Goal: Task Accomplishment & Management: Manage account settings

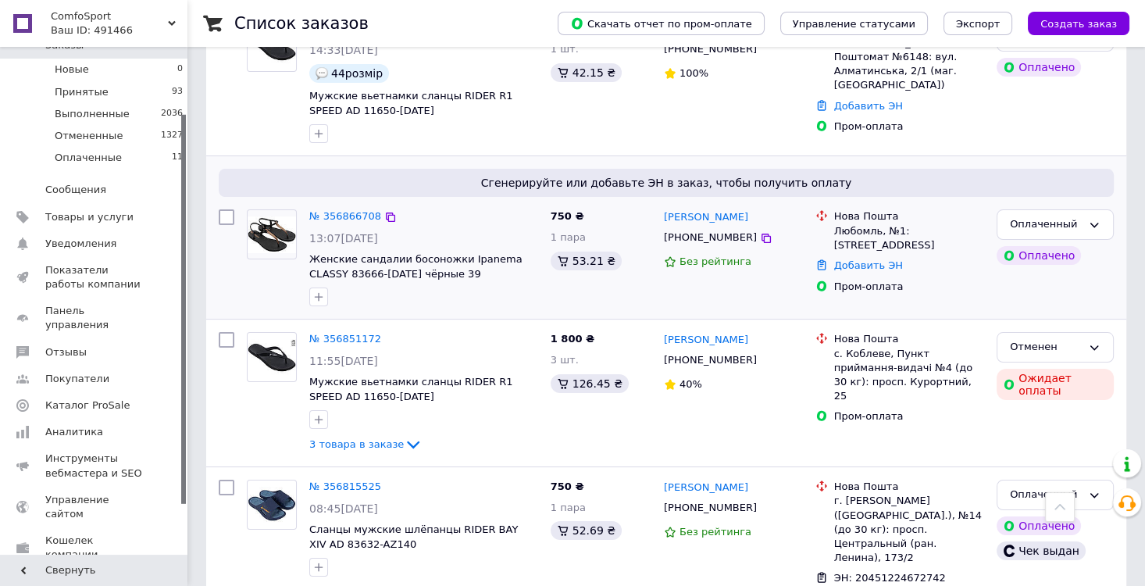
scroll to position [173, 0]
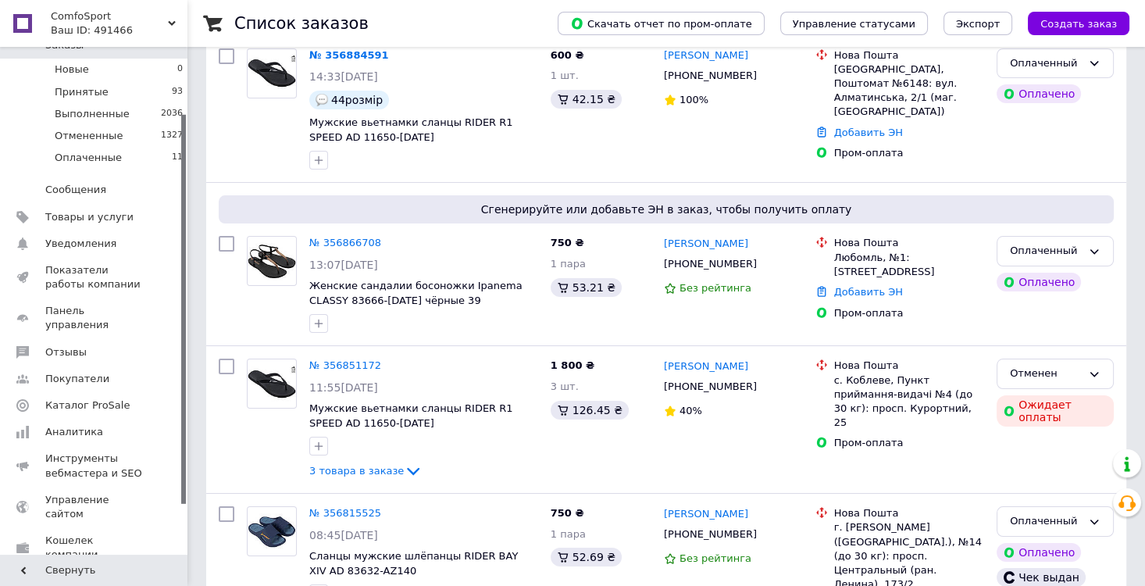
click at [355, 238] on link "№ 356866708" at bounding box center [345, 243] width 72 height 12
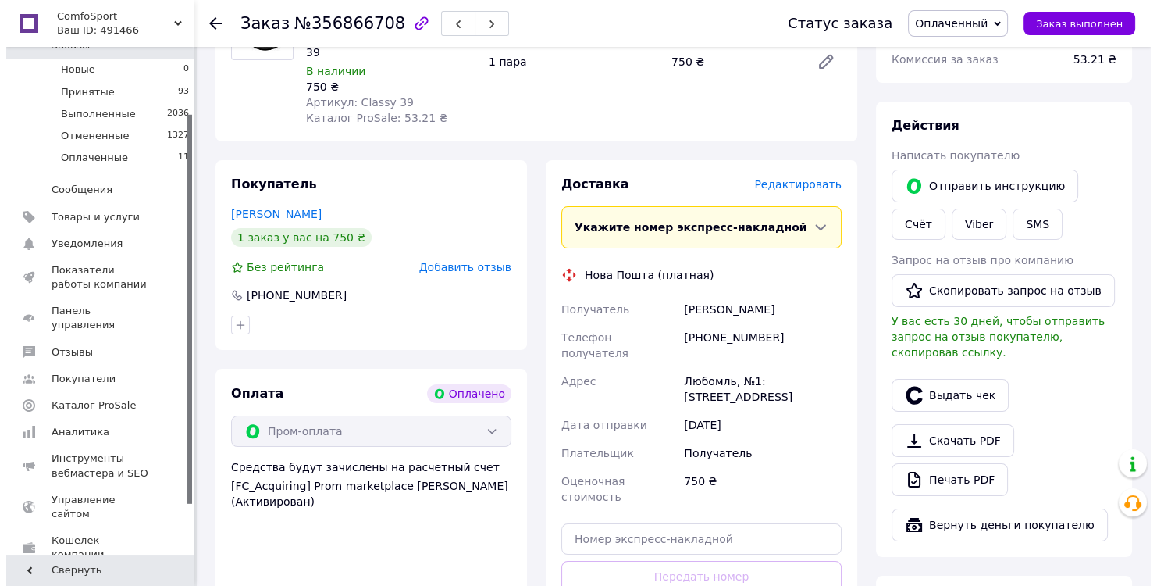
scroll to position [347, 0]
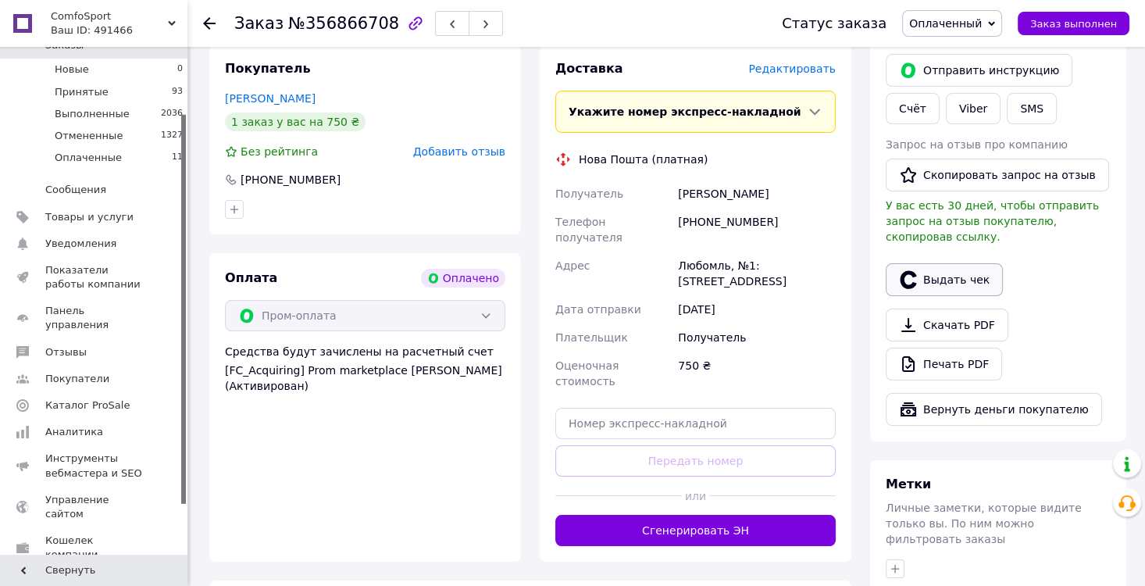
click at [952, 267] on button "Выдать чек" at bounding box center [944, 279] width 117 height 33
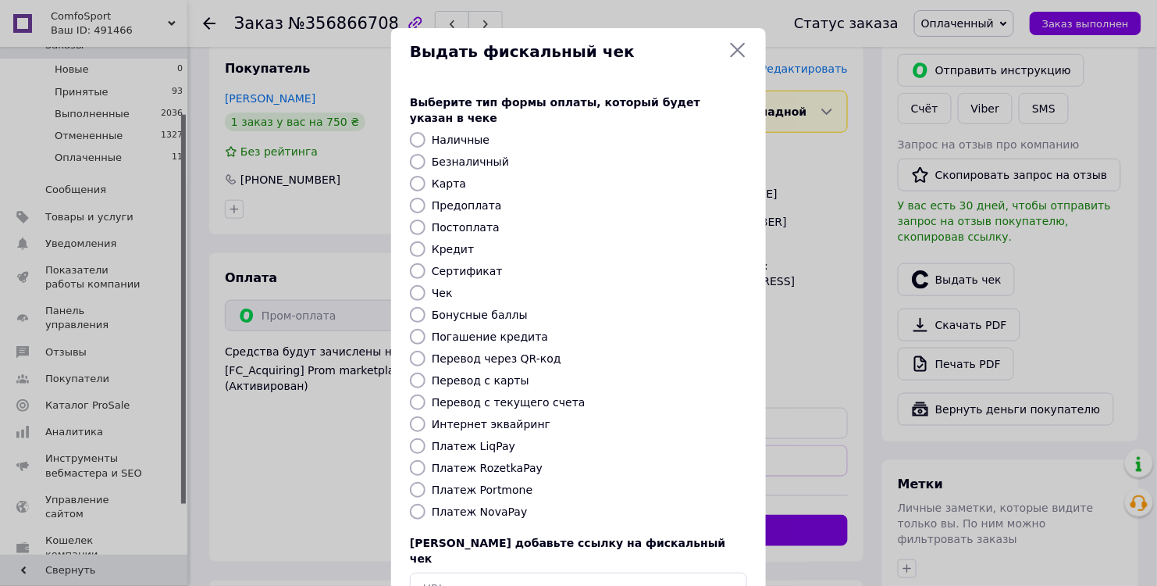
click at [416, 460] on input "Платеж RozetkaPay" at bounding box center [418, 468] width 16 height 16
radio input "true"
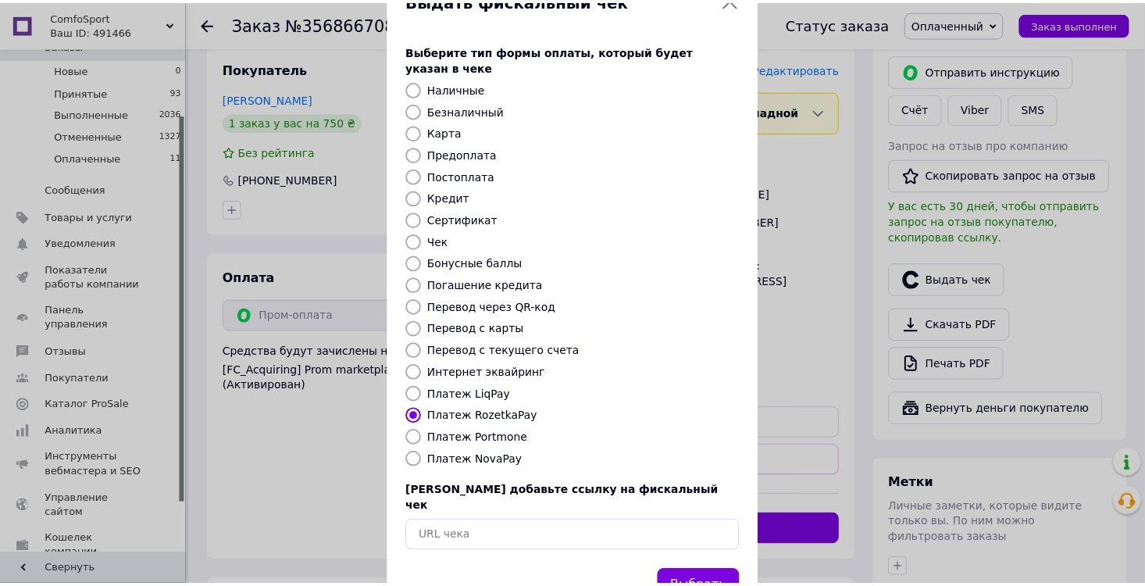
scroll to position [84, 0]
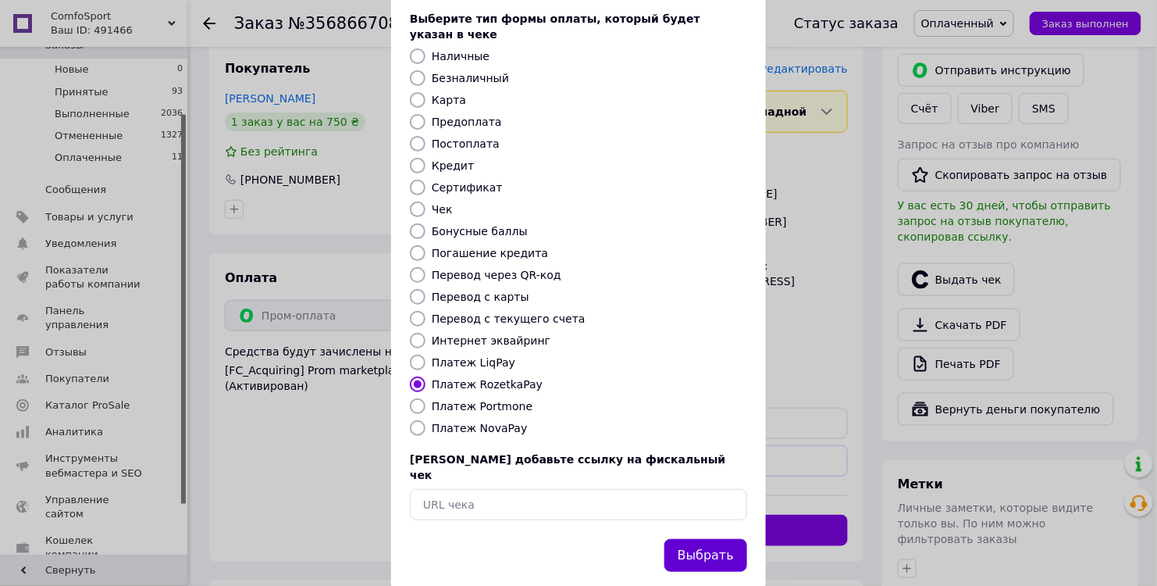
click at [717, 539] on button "Выбрать" at bounding box center [706, 556] width 83 height 34
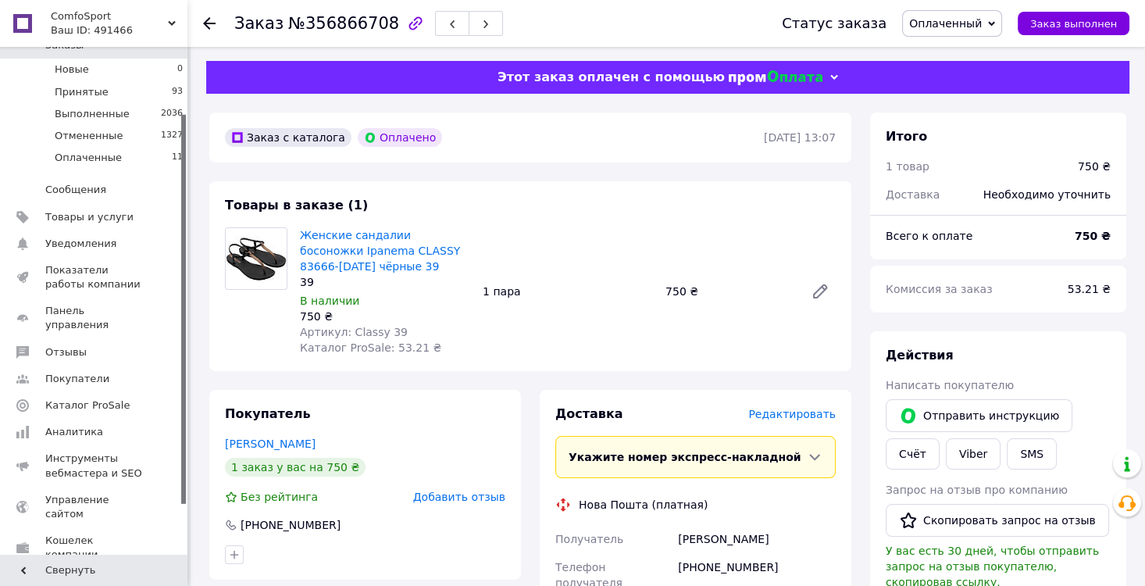
scroll to position [0, 0]
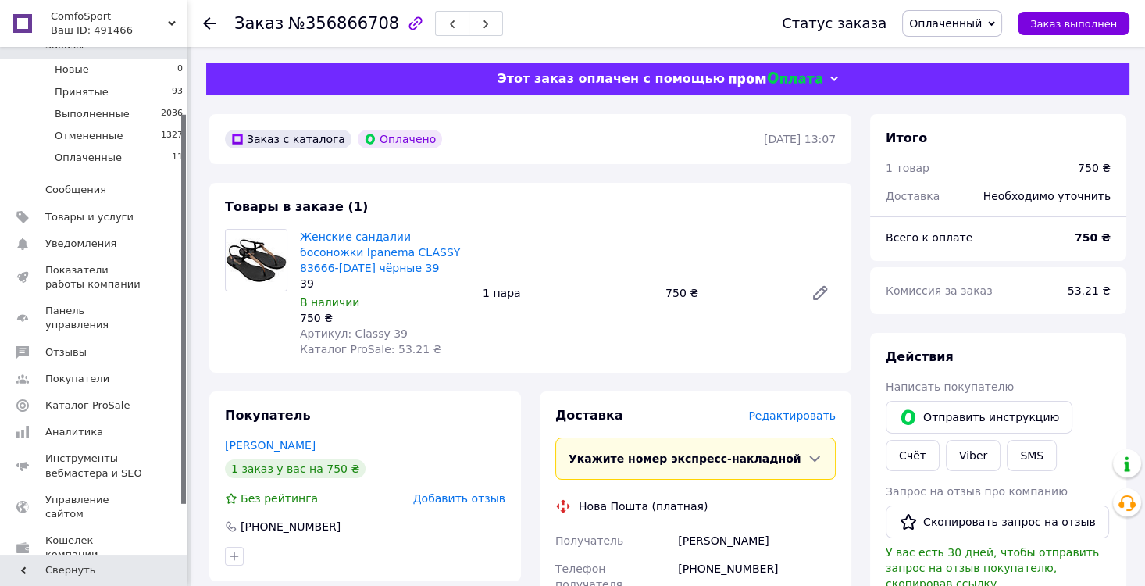
click at [205, 19] on icon at bounding box center [209, 23] width 12 height 12
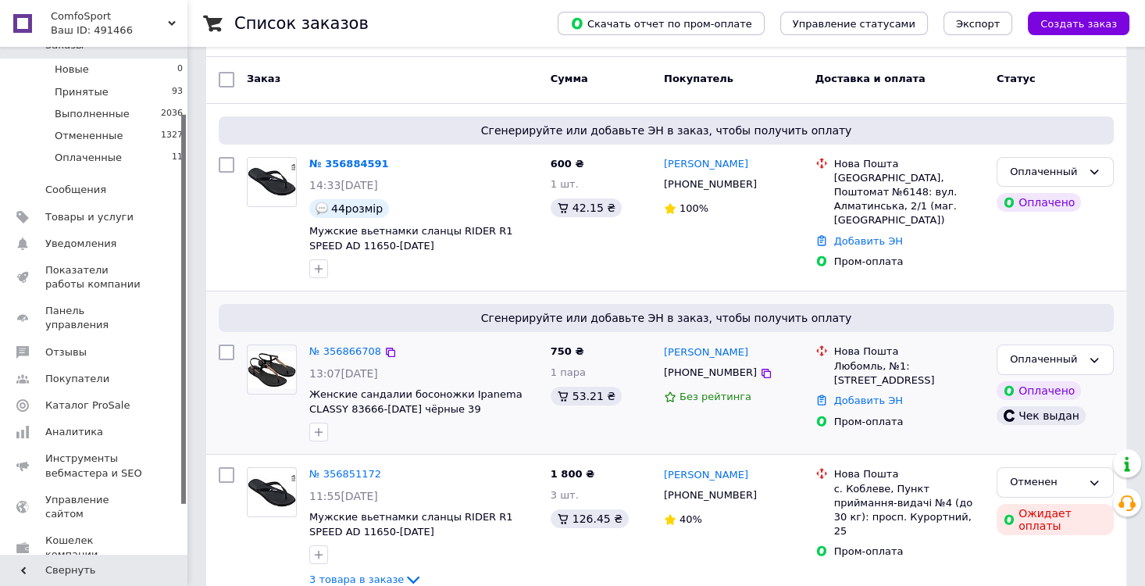
scroll to position [87, 0]
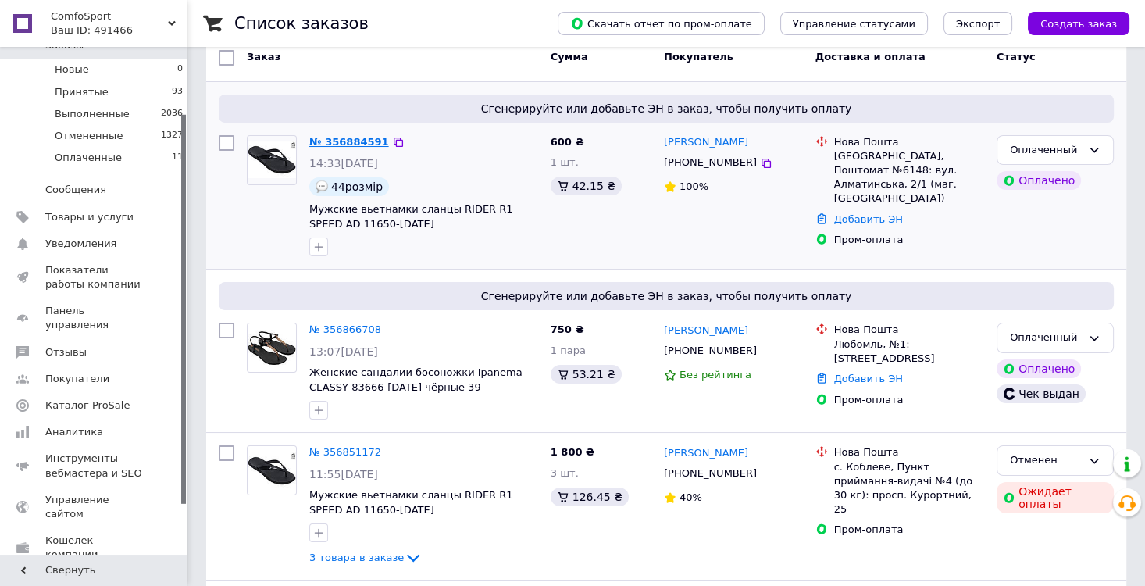
click at [352, 137] on link "№ 356884591" at bounding box center [349, 142] width 80 height 12
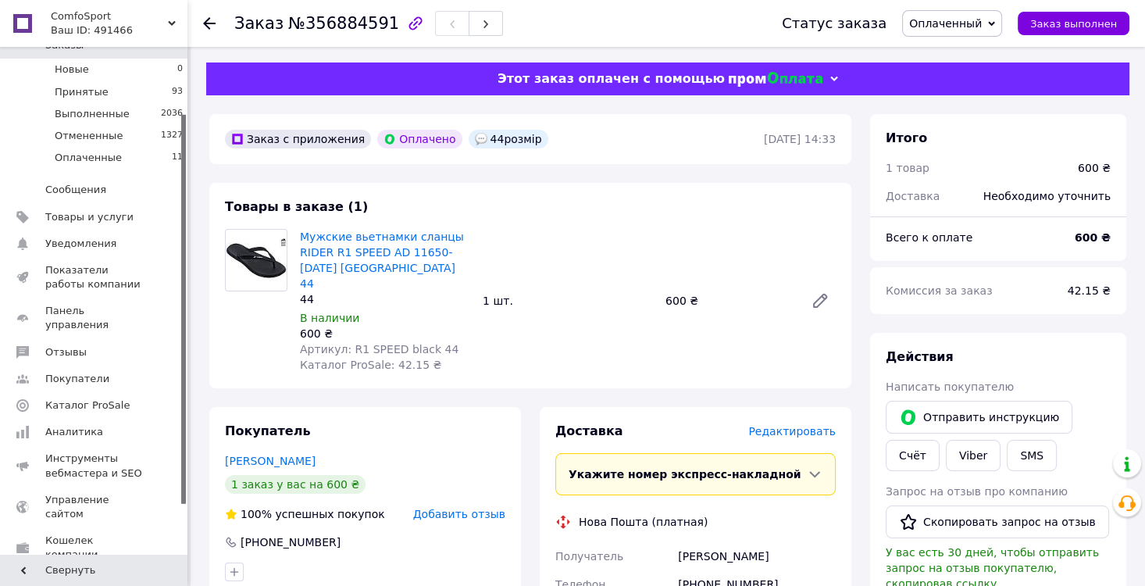
scroll to position [87, 0]
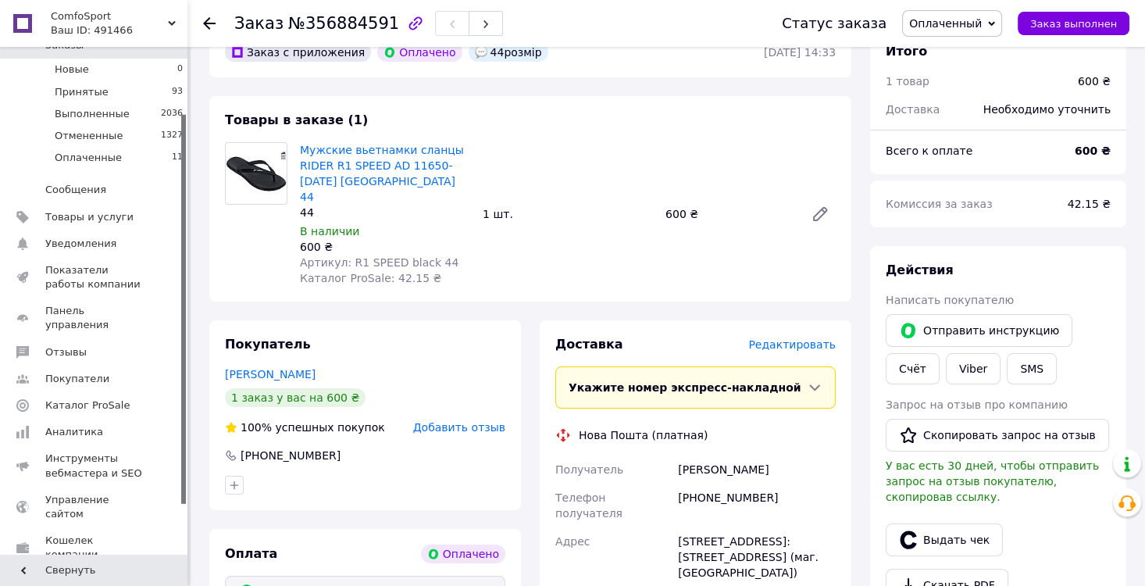
click at [204, 23] on use at bounding box center [209, 23] width 12 height 12
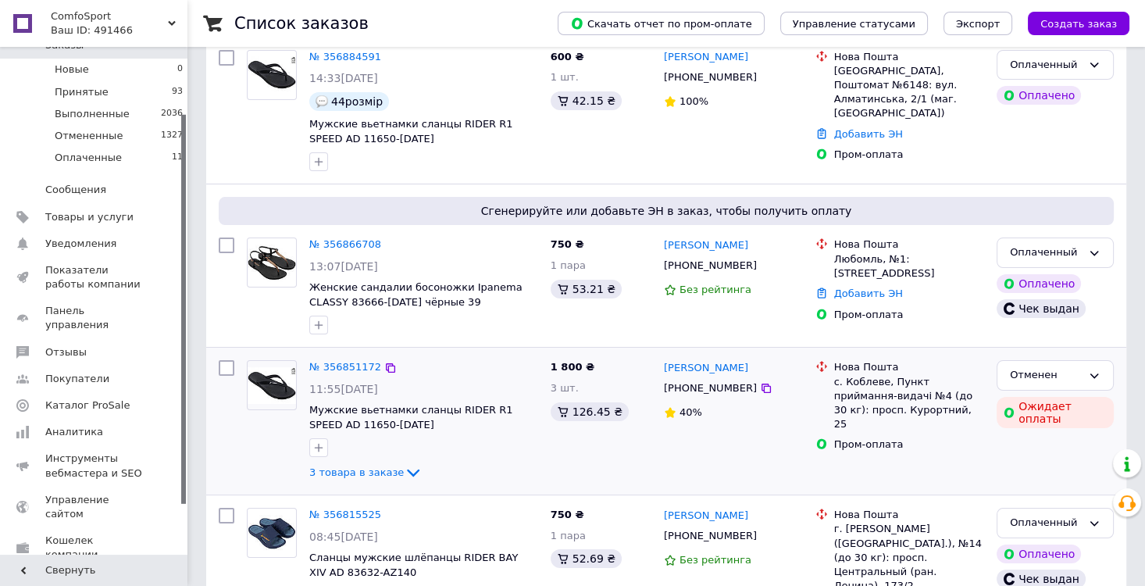
scroll to position [173, 0]
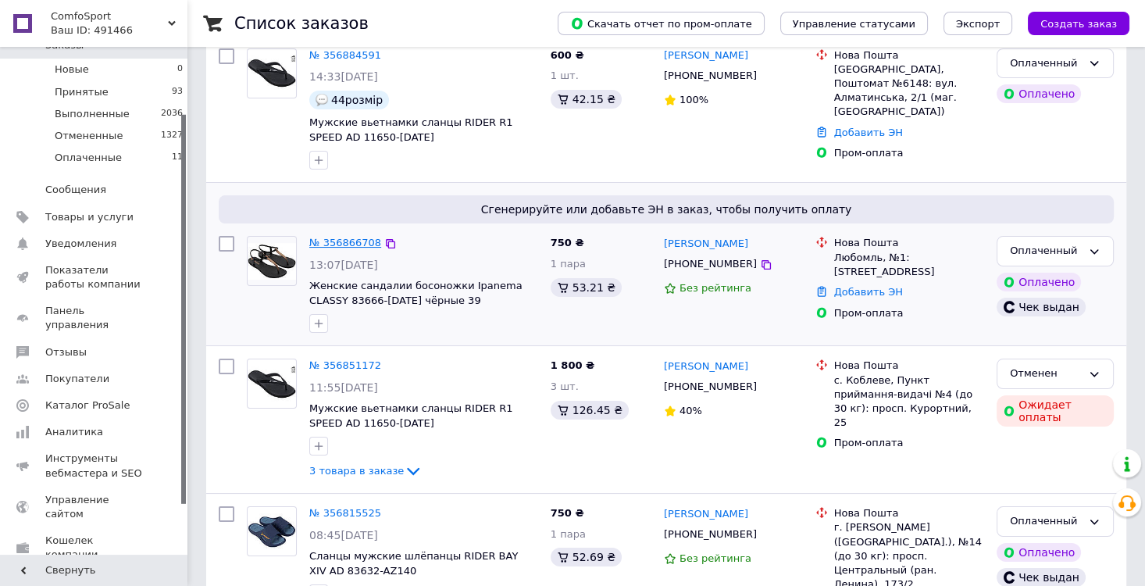
click at [357, 244] on link "№ 356866708" at bounding box center [345, 243] width 72 height 12
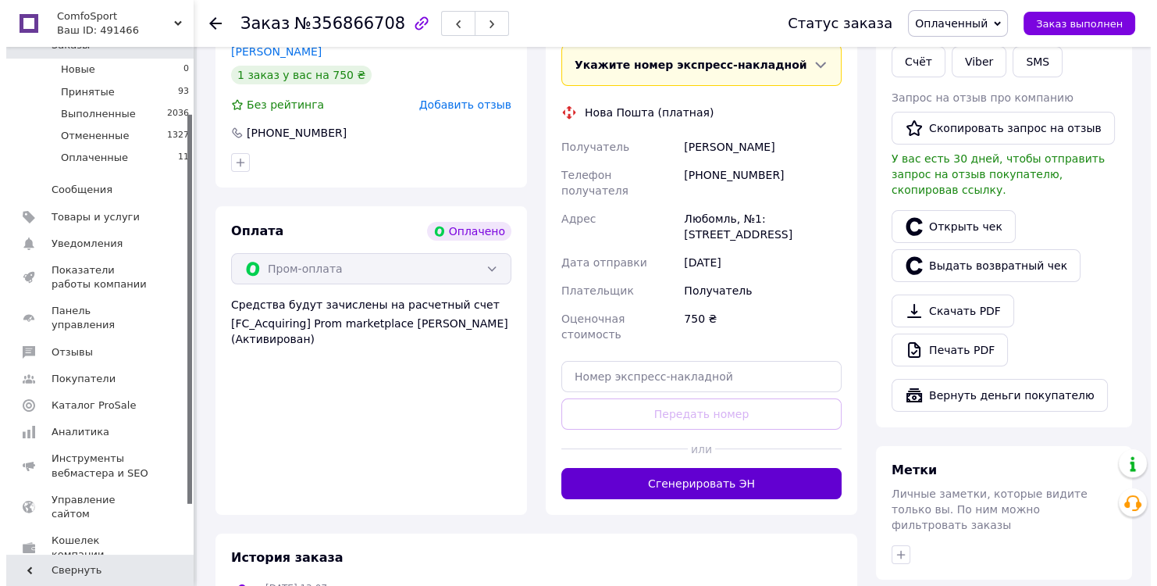
scroll to position [220, 0]
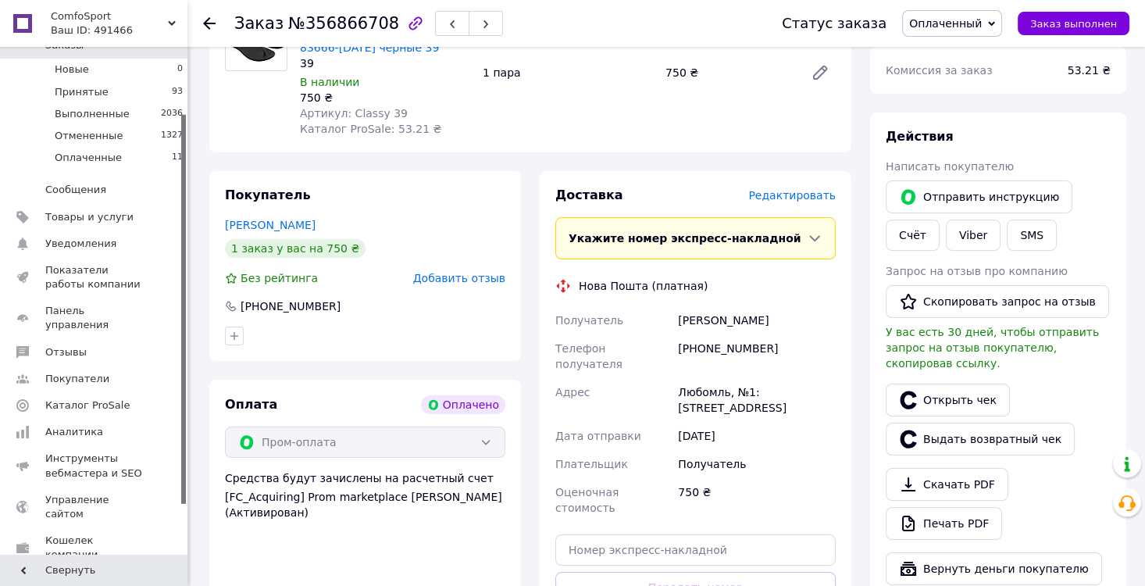
click at [790, 196] on span "Редактировать" at bounding box center [791, 195] width 87 height 12
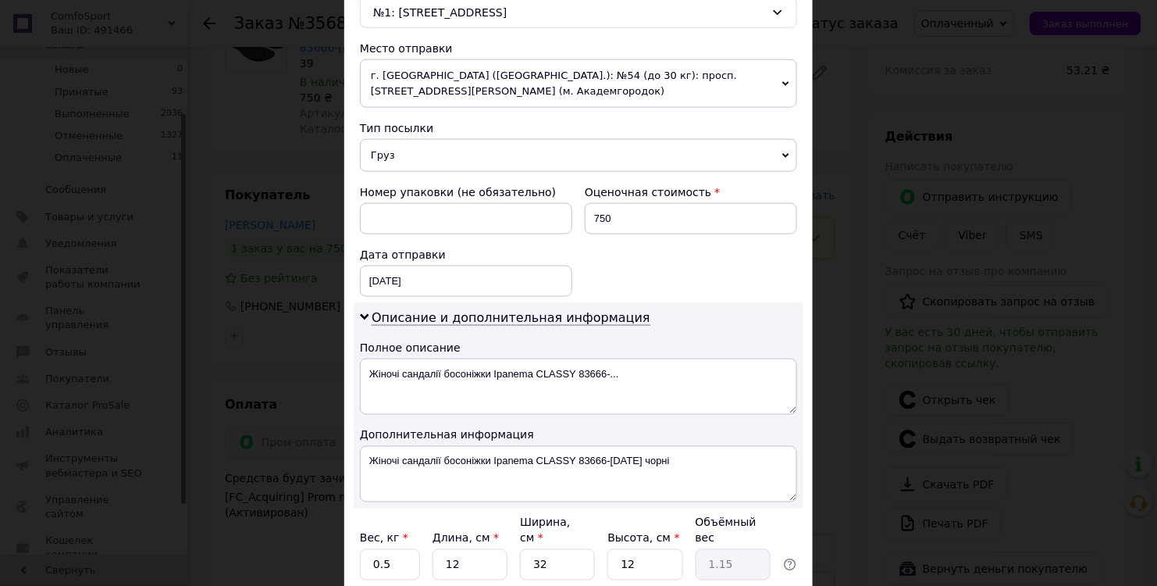
scroll to position [607, 0]
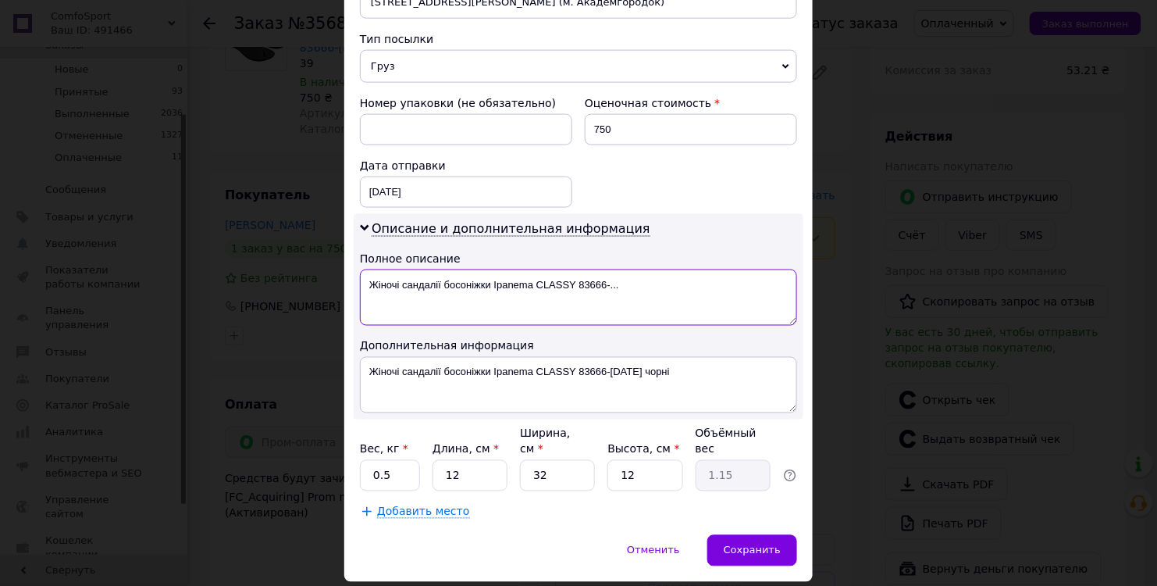
click at [723, 309] on textarea "Жіночі сандалії босоніжки Ipanema CLASSY 83666-..." at bounding box center [578, 297] width 437 height 56
type textarea "Ж"
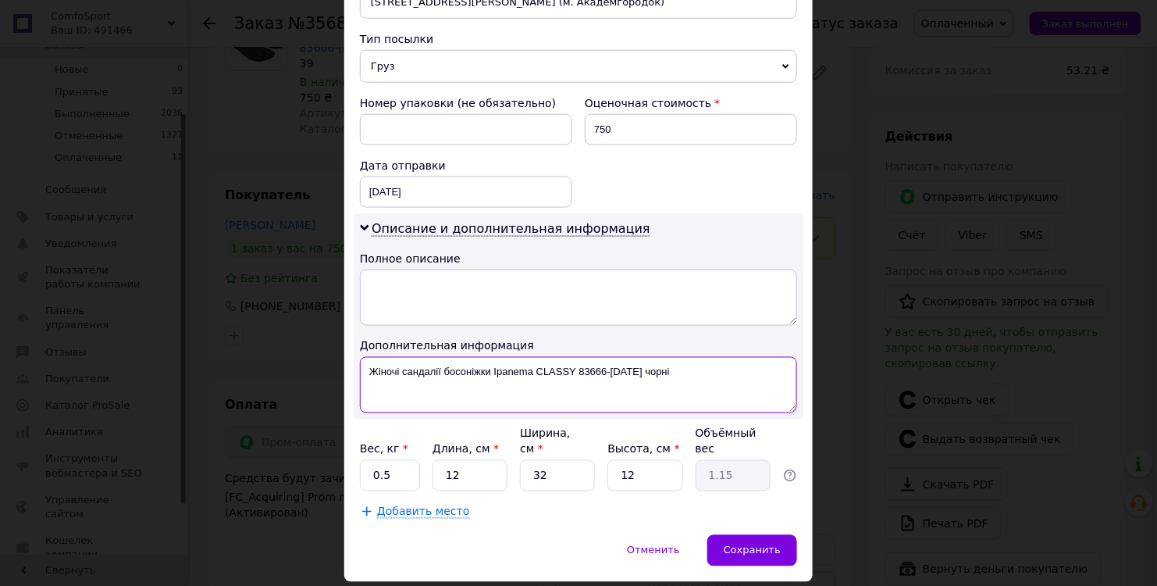
click at [489, 361] on textarea "Жіночі сандалії босоніжки Ipanema CLASSY 83666-[DATE] чорні" at bounding box center [578, 385] width 437 height 56
click at [577, 362] on textarea "Ipanema CLASSY 83666-[DATE] чорні" at bounding box center [578, 385] width 437 height 56
type textarea "Ipanema CLASSY 39"
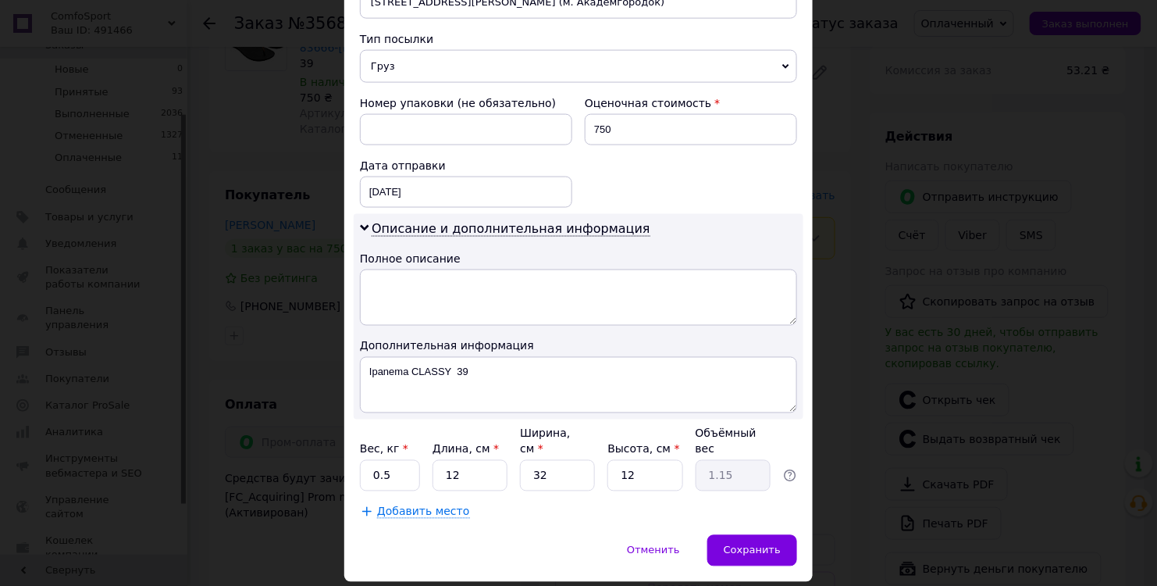
click at [580, 508] on div "Способ доставки Нова Пошта (платная) Плательщик Получатель Отправитель Фамилия …" at bounding box center [578, 15] width 469 height 1040
click at [762, 544] on span "Сохранить" at bounding box center [752, 550] width 57 height 12
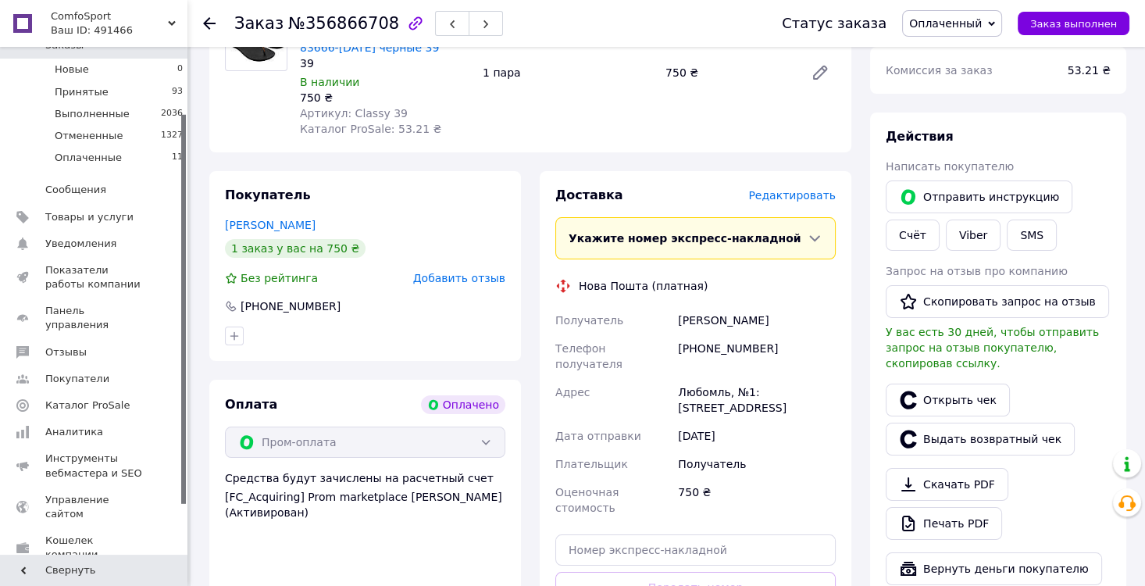
click at [769, 194] on span "Редактировать" at bounding box center [791, 195] width 87 height 12
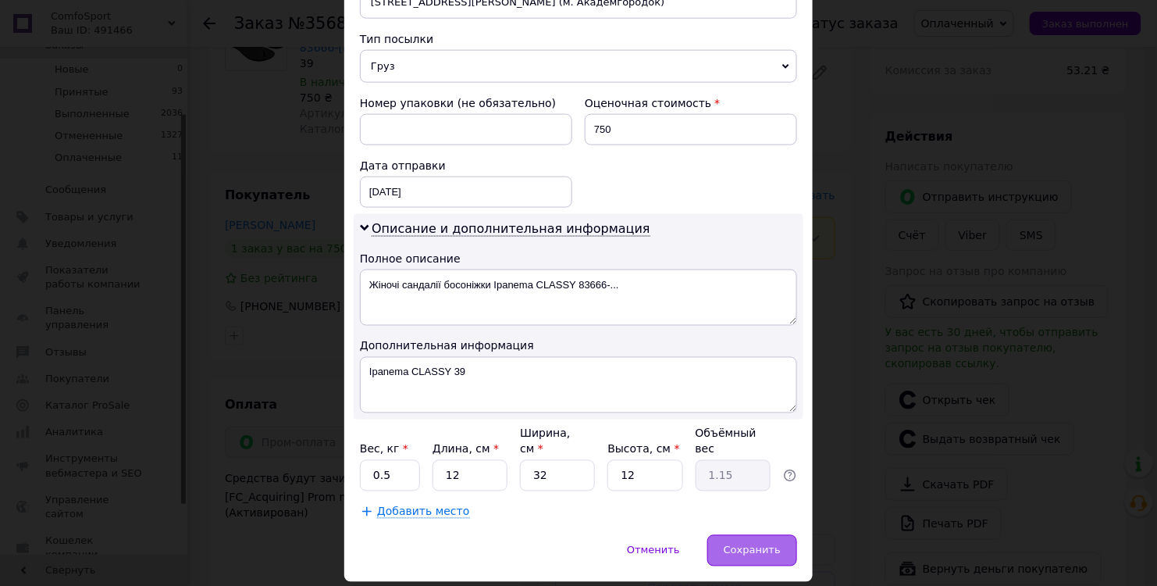
click at [758, 544] on span "Сохранить" at bounding box center [752, 550] width 57 height 12
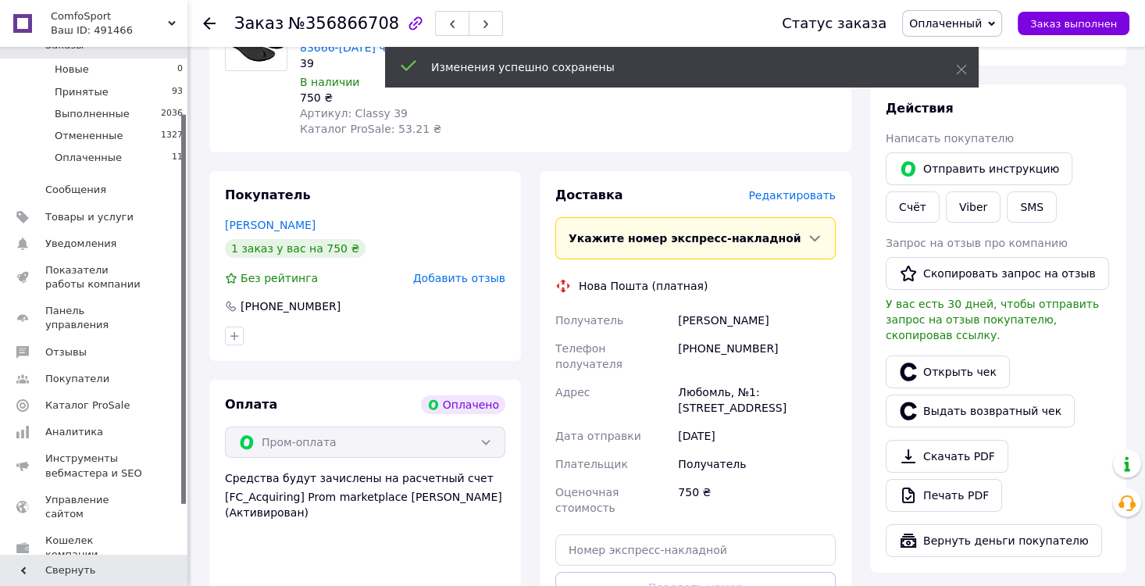
click at [207, 21] on use at bounding box center [209, 23] width 12 height 12
